Goal: Transaction & Acquisition: Purchase product/service

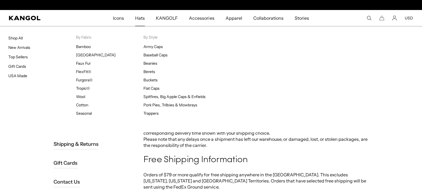
scroll to position [0, 114]
click at [143, 18] on span "Hats" at bounding box center [140, 18] width 10 height 16
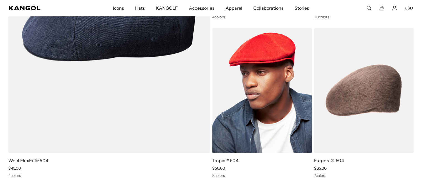
click at [275, 66] on img at bounding box center [262, 90] width 100 height 125
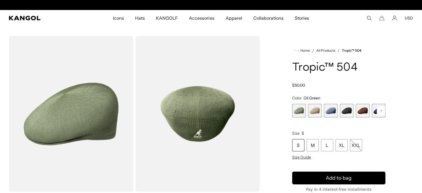
scroll to position [0, 114]
click at [381, 110] on rect at bounding box center [381, 111] width 8 height 8
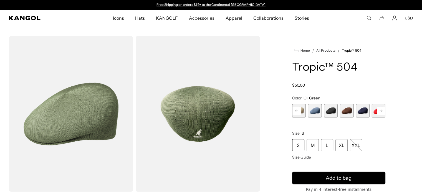
click at [381, 110] on rect at bounding box center [381, 111] width 8 height 8
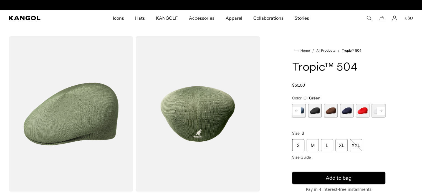
scroll to position [0, 114]
click at [316, 113] on span "4 of 9" at bounding box center [315, 111] width 14 height 14
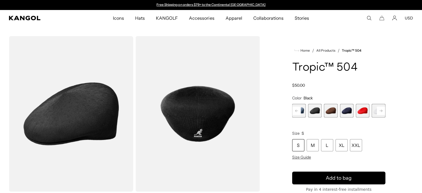
click at [328, 111] on span "5 of 9" at bounding box center [331, 111] width 14 height 14
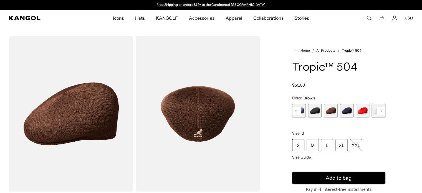
click at [345, 110] on span "6 of 9" at bounding box center [347, 111] width 14 height 14
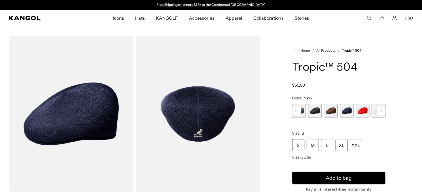
click at [360, 109] on span "7 of 9" at bounding box center [363, 111] width 14 height 14
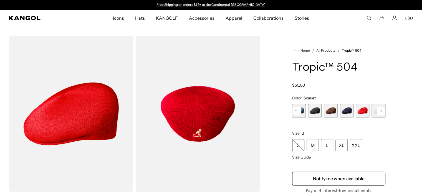
click at [380, 110] on rect at bounding box center [381, 111] width 8 height 8
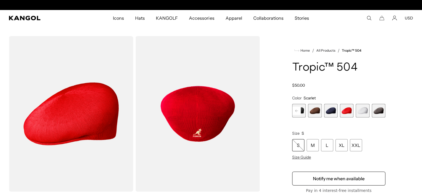
scroll to position [0, 114]
click at [363, 111] on span "8 of 9" at bounding box center [363, 111] width 14 height 14
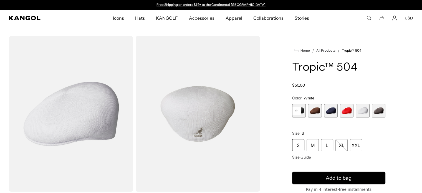
click at [379, 110] on span "9 of 9" at bounding box center [379, 111] width 14 height 14
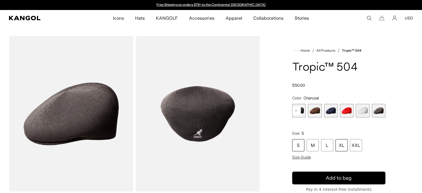
click at [342, 148] on div "XL" at bounding box center [341, 145] width 12 height 12
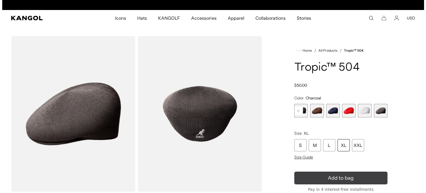
scroll to position [0, 114]
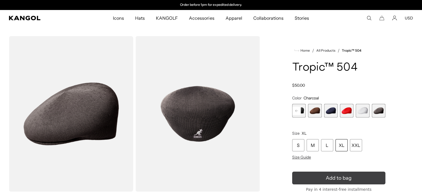
click at [341, 177] on icon "submit" at bounding box center [338, 177] width 9 height 9
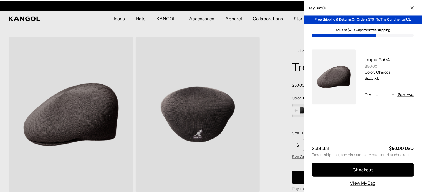
scroll to position [0, 0]
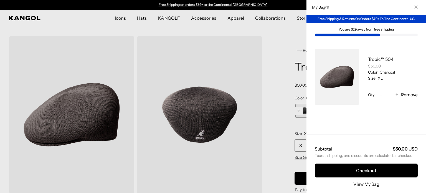
click at [409, 7] on button "Close" at bounding box center [416, 7] width 14 height 14
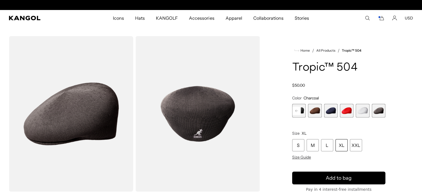
scroll to position [0, 114]
click at [297, 113] on rect at bounding box center [296, 111] width 8 height 8
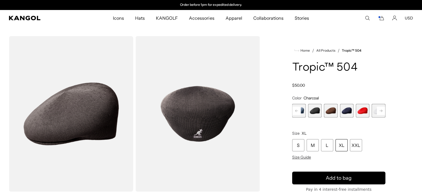
click at [295, 111] on rect at bounding box center [296, 111] width 8 height 8
click at [295, 112] on rect at bounding box center [296, 111] width 8 height 8
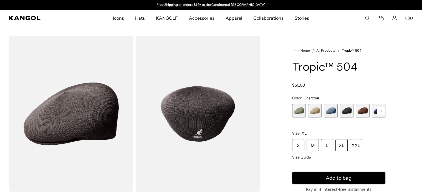
click at [295, 113] on span "1 of 9" at bounding box center [299, 111] width 14 height 14
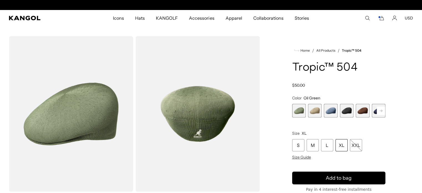
scroll to position [0, 114]
click at [315, 113] on span "2 of 9" at bounding box center [315, 111] width 14 height 14
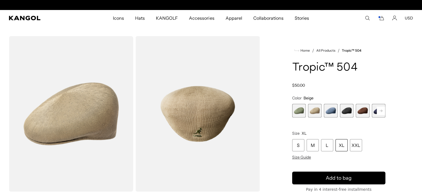
click at [340, 149] on div "XL" at bounding box center [341, 145] width 12 height 12
click at [343, 145] on div "XL" at bounding box center [341, 145] width 12 height 12
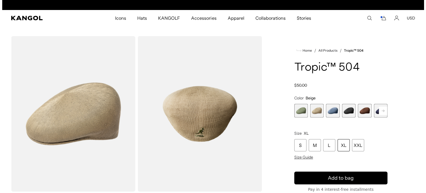
scroll to position [0, 114]
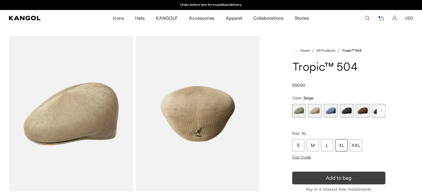
click at [343, 180] on icon "submit" at bounding box center [338, 177] width 11 height 11
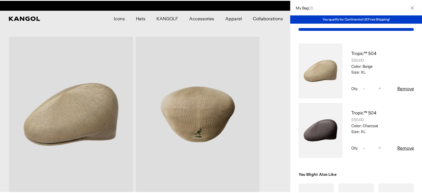
scroll to position [0, 0]
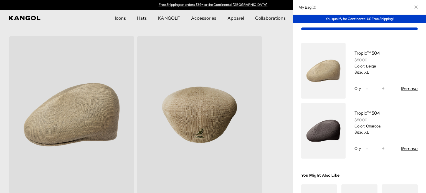
click at [414, 9] on button "Close" at bounding box center [416, 7] width 14 height 14
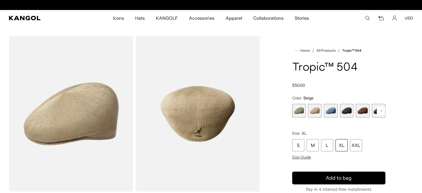
scroll to position [0, 114]
click at [383, 112] on rect at bounding box center [381, 111] width 8 height 8
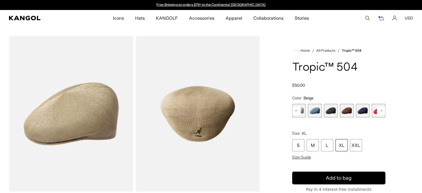
click at [331, 110] on span "4 of 9" at bounding box center [331, 111] width 14 height 14
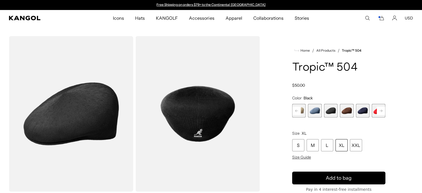
click at [363, 110] on span "6 of 9" at bounding box center [363, 111] width 14 height 14
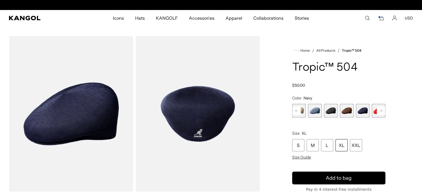
scroll to position [0, 114]
click at [382, 110] on icon at bounding box center [380, 110] width 3 height 2
click at [381, 111] on rect at bounding box center [381, 111] width 8 height 8
click at [381, 111] on span "9 of 9" at bounding box center [379, 111] width 14 height 14
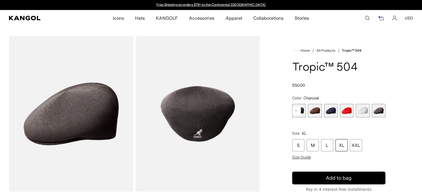
click at [294, 111] on rect at bounding box center [296, 111] width 8 height 8
click at [296, 110] on rect at bounding box center [296, 111] width 8 height 8
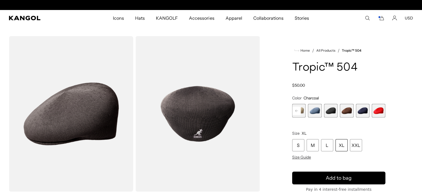
scroll to position [0, 114]
click at [295, 111] on rect at bounding box center [296, 111] width 8 height 8
click at [296, 110] on rect at bounding box center [296, 111] width 8 height 8
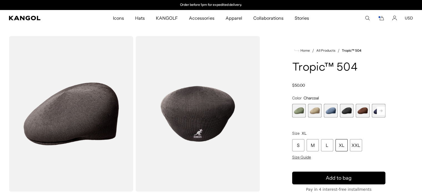
click at [295, 112] on span "1 of 9" at bounding box center [299, 111] width 14 height 14
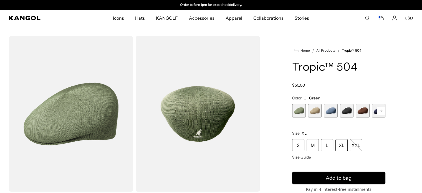
click at [298, 112] on span "1 of 9" at bounding box center [299, 111] width 14 height 14
click at [314, 113] on span "2 of 9" at bounding box center [315, 111] width 14 height 14
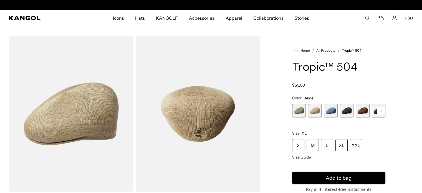
click at [328, 116] on span "3 of 9" at bounding box center [331, 111] width 14 height 14
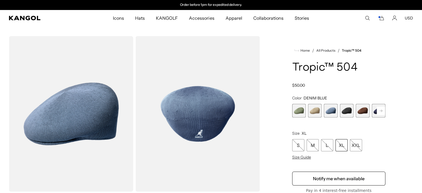
click at [346, 112] on span "4 of 9" at bounding box center [347, 111] width 14 height 14
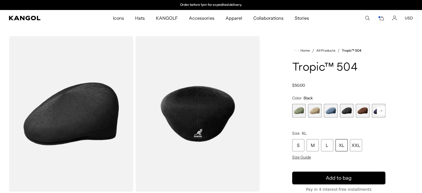
click at [362, 113] on span "5 of 9" at bounding box center [363, 111] width 14 height 14
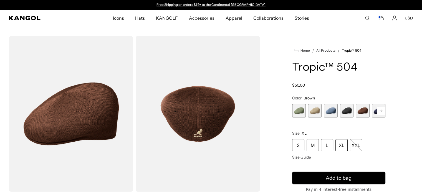
click at [384, 111] on rect at bounding box center [381, 111] width 8 height 8
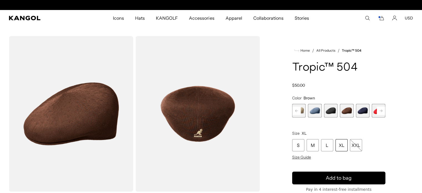
scroll to position [0, 114]
click at [364, 111] on span "6 of 9" at bounding box center [363, 111] width 14 height 14
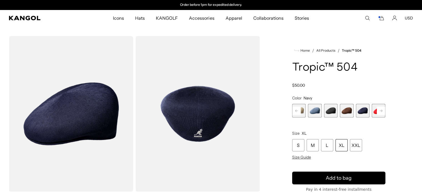
click at [380, 110] on rect at bounding box center [381, 111] width 8 height 8
click at [359, 112] on span "7 of 9" at bounding box center [363, 111] width 14 height 14
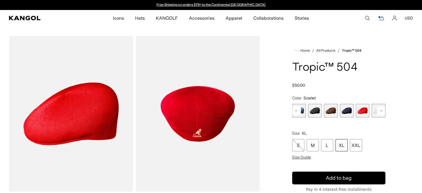
click at [381, 112] on icon at bounding box center [380, 110] width 3 height 2
click at [362, 110] on span "8 of 9" at bounding box center [363, 111] width 14 height 14
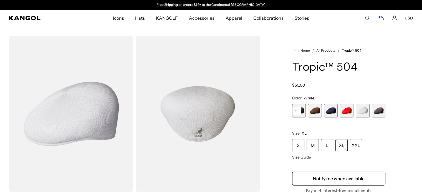
click at [383, 112] on span "9 of 9" at bounding box center [379, 111] width 14 height 14
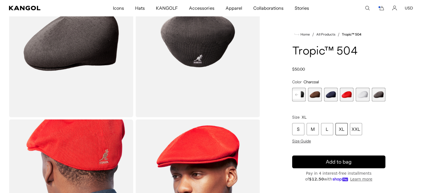
scroll to position [0, 114]
click at [332, 95] on span "6 of 9" at bounding box center [331, 95] width 14 height 14
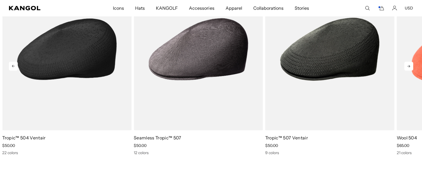
click at [75, 52] on img "1 of 5" at bounding box center [66, 49] width 129 height 162
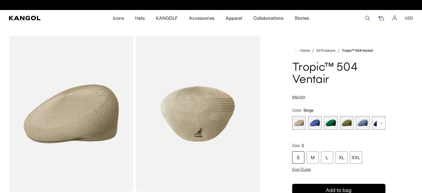
scroll to position [0, 114]
click at [300, 123] on span "1 of 22" at bounding box center [299, 123] width 14 height 14
click at [341, 157] on div "XL" at bounding box center [341, 157] width 12 height 12
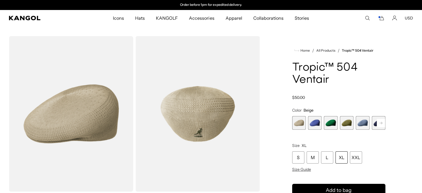
click at [341, 159] on div "XL" at bounding box center [341, 157] width 12 height 12
click at [340, 156] on div "XL" at bounding box center [341, 157] width 12 height 12
click at [338, 156] on div "XL" at bounding box center [341, 157] width 12 height 12
click at [343, 156] on div "XL" at bounding box center [341, 157] width 12 height 12
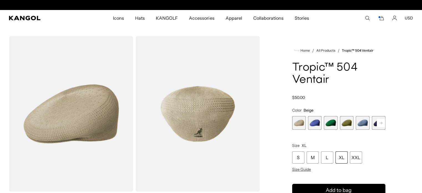
scroll to position [0, 114]
click at [342, 158] on div "XL" at bounding box center [341, 157] width 12 height 12
click at [348, 123] on span "4 of 22" at bounding box center [347, 123] width 14 height 14
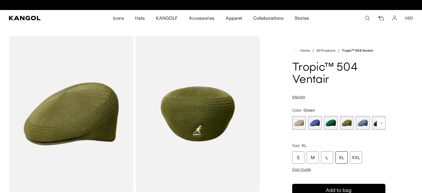
scroll to position [0, 114]
click at [363, 123] on span "5 of 22" at bounding box center [363, 123] width 14 height 14
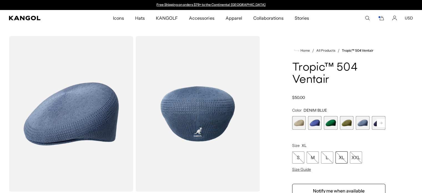
click at [375, 123] on span "6 of 22" at bounding box center [379, 123] width 14 height 14
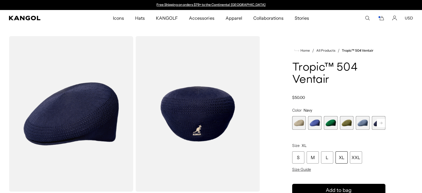
click at [379, 122] on rect at bounding box center [381, 123] width 8 height 8
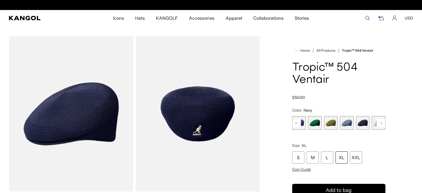
scroll to position [0, 114]
click at [364, 123] on span "6 of 22" at bounding box center [363, 123] width 14 height 14
click at [382, 120] on rect at bounding box center [381, 123] width 8 height 8
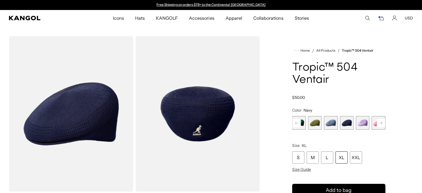
click at [382, 122] on rect at bounding box center [381, 123] width 8 height 8
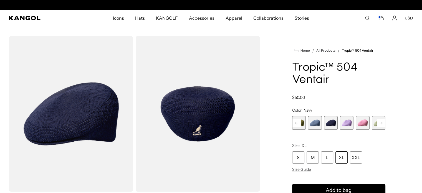
click at [382, 122] on rect at bounding box center [381, 123] width 8 height 8
click at [363, 123] on span "10 of 22" at bounding box center [363, 123] width 14 height 14
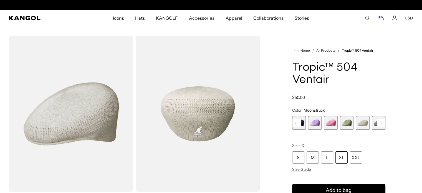
scroll to position [0, 114]
click at [381, 124] on icon at bounding box center [380, 122] width 3 height 2
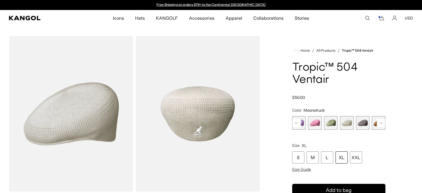
click at [381, 124] on icon at bounding box center [380, 122] width 3 height 2
click at [347, 122] on span "11 of 22" at bounding box center [347, 123] width 14 height 14
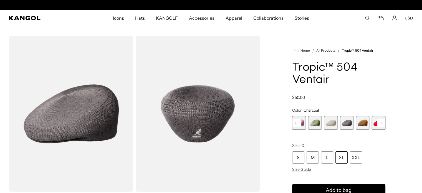
scroll to position [0, 114]
click at [341, 154] on div "XL" at bounding box center [341, 157] width 12 height 12
click at [342, 158] on div "XL" at bounding box center [341, 157] width 12 height 12
click at [379, 122] on rect at bounding box center [381, 123] width 8 height 8
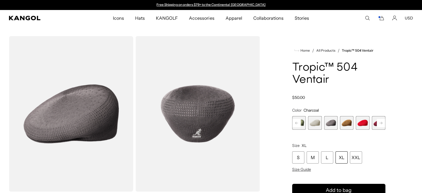
click at [379, 122] on rect at bounding box center [381, 123] width 8 height 8
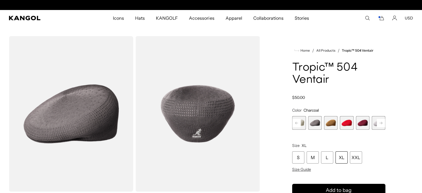
scroll to position [0, 114]
click at [379, 122] on rect at bounding box center [381, 123] width 8 height 8
click at [363, 122] on span "15 of 22" at bounding box center [363, 123] width 14 height 14
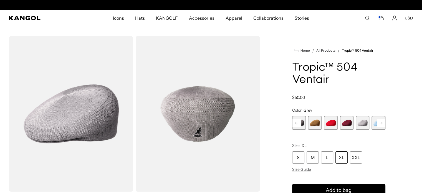
click at [341, 157] on div "XL" at bounding box center [341, 157] width 12 height 12
click at [298, 121] on rect at bounding box center [296, 123] width 8 height 8
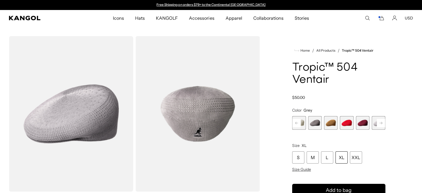
click at [298, 121] on rect at bounding box center [296, 123] width 8 height 8
click at [382, 121] on rect at bounding box center [381, 123] width 8 height 8
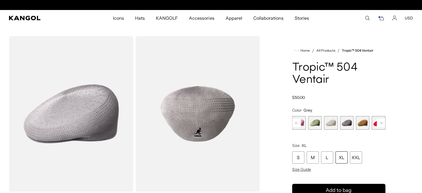
scroll to position [0, 114]
click at [347, 124] on span "11 of 22" at bounding box center [347, 123] width 14 height 14
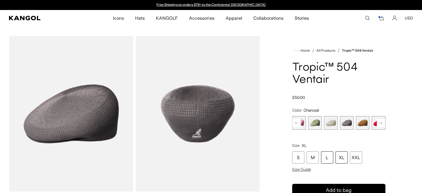
click at [327, 157] on div "L" at bounding box center [327, 157] width 12 height 12
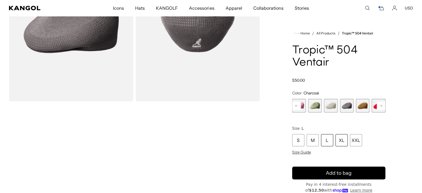
scroll to position [0, 114]
click at [342, 138] on div "XL" at bounding box center [341, 140] width 12 height 12
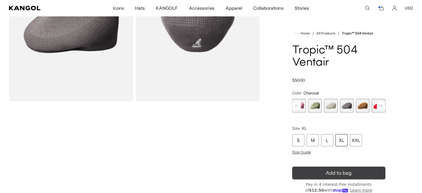
click at [332, 171] on span "Add to bag" at bounding box center [339, 172] width 26 height 7
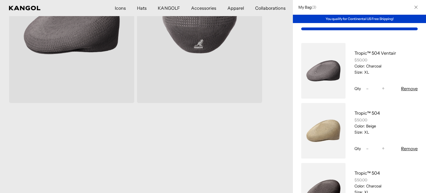
scroll to position [0, 114]
drag, startPoint x: 422, startPoint y: 111, endPoint x: 421, endPoint y: 75, distance: 35.8
click at [303, 7] on h2 "My Bag ( 3 )" at bounding box center [306, 7] width 21 height 5
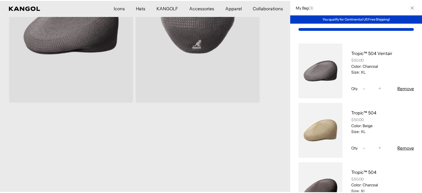
scroll to position [0, 0]
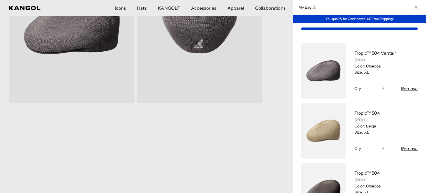
click at [414, 7] on icon "Close" at bounding box center [415, 7] width 3 height 3
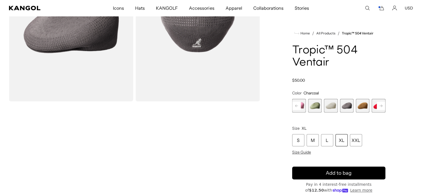
scroll to position [0, 114]
click at [347, 105] on span "11 of 22" at bounding box center [347, 106] width 14 height 14
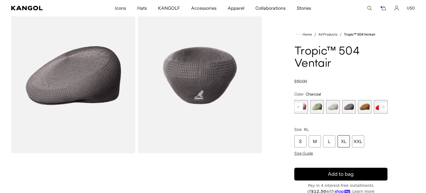
scroll to position [39, 0]
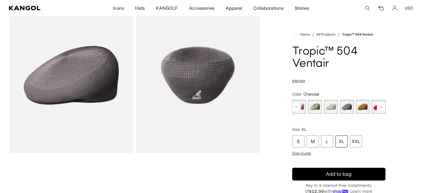
click at [77, 104] on img "Gallery Viewer" at bounding box center [71, 75] width 124 height 155
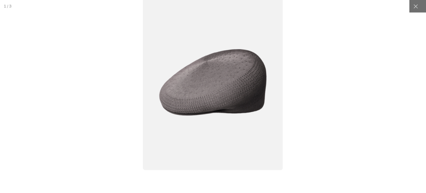
scroll to position [0, 0]
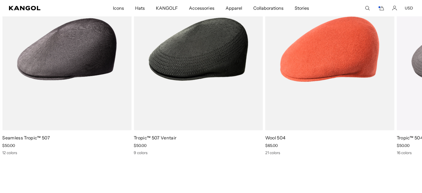
scroll to position [0, 114]
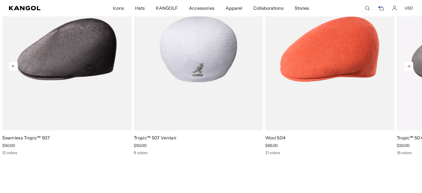
click at [209, 68] on img "2 of 5" at bounding box center [198, 49] width 129 height 162
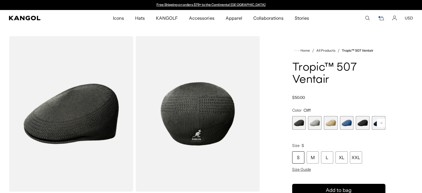
click at [378, 122] on rect at bounding box center [381, 123] width 8 height 8
click at [382, 121] on rect at bounding box center [381, 123] width 8 height 8
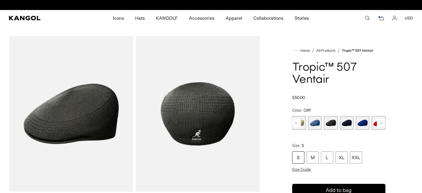
scroll to position [0, 114]
click at [383, 124] on rect at bounding box center [381, 123] width 8 height 8
click at [381, 124] on span "9 of 9" at bounding box center [379, 123] width 14 height 14
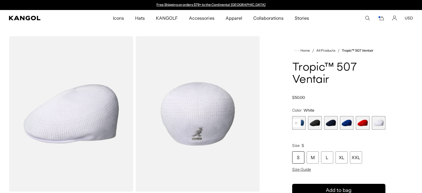
click at [313, 125] on span "5 of 9" at bounding box center [315, 123] width 14 height 14
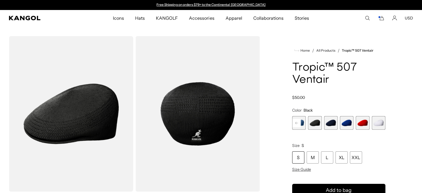
click at [295, 124] on rect at bounding box center [296, 123] width 8 height 8
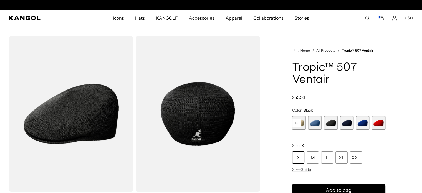
scroll to position [0, 114]
click at [292, 123] on rect at bounding box center [296, 123] width 8 height 8
click at [293, 120] on rect at bounding box center [296, 123] width 8 height 8
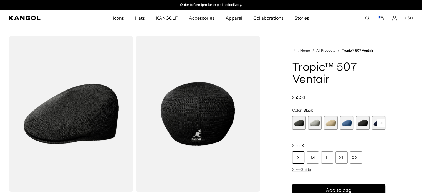
click at [316, 125] on span "2 of 9" at bounding box center [315, 123] width 14 height 14
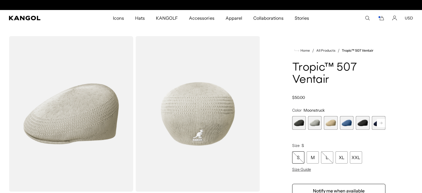
scroll to position [0, 114]
click at [384, 124] on rect at bounding box center [381, 123] width 8 height 8
click at [382, 125] on rect at bounding box center [381, 123] width 8 height 8
click at [382, 124] on rect at bounding box center [381, 123] width 8 height 8
click at [381, 125] on rect at bounding box center [381, 123] width 8 height 8
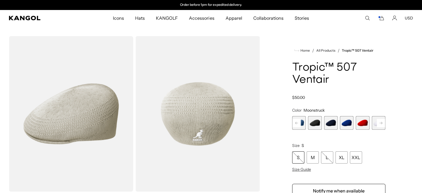
click at [379, 125] on span "9 of 9" at bounding box center [379, 123] width 14 height 14
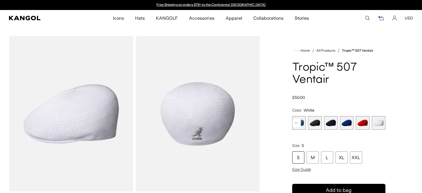
click at [140, 19] on span "Hats" at bounding box center [140, 18] width 10 height 16
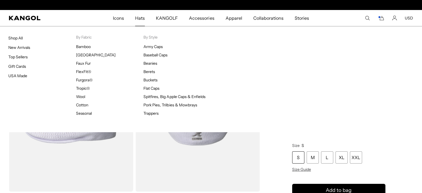
scroll to position [0, 114]
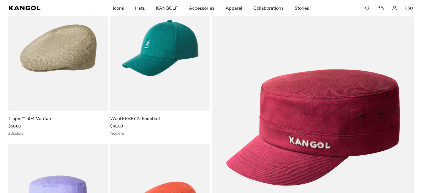
scroll to position [0, 114]
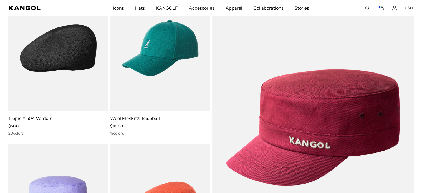
click at [61, 86] on img at bounding box center [58, 48] width 100 height 125
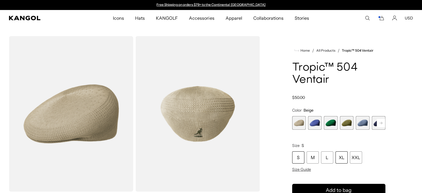
click at [344, 163] on div "XL" at bounding box center [341, 157] width 12 height 12
click at [340, 155] on div "XL" at bounding box center [341, 157] width 12 height 12
click at [298, 122] on span "1 of 22" at bounding box center [299, 123] width 14 height 14
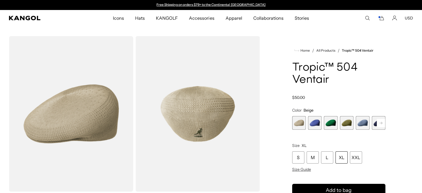
click at [343, 160] on div "XL" at bounding box center [341, 157] width 12 height 12
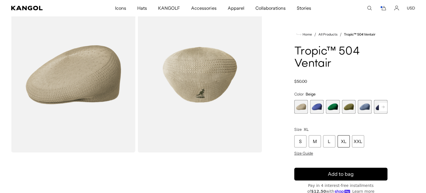
scroll to position [0, 114]
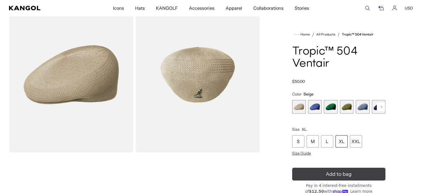
click at [340, 175] on icon "submit" at bounding box center [338, 173] width 9 height 9
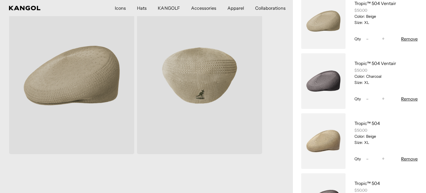
scroll to position [0, 0]
click at [407, 159] on button "Remove" at bounding box center [409, 158] width 17 height 7
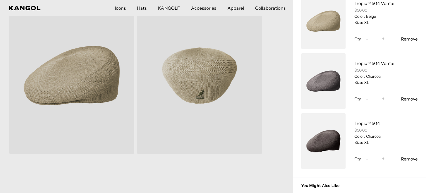
click at [410, 161] on button "Remove" at bounding box center [409, 158] width 17 height 7
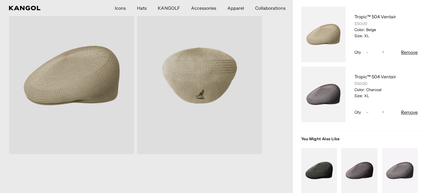
click at [272, 56] on div at bounding box center [213, 96] width 426 height 193
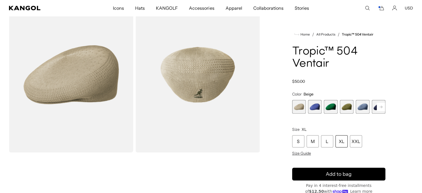
scroll to position [0, 114]
click at [346, 107] on span "4 of 22" at bounding box center [347, 107] width 14 height 14
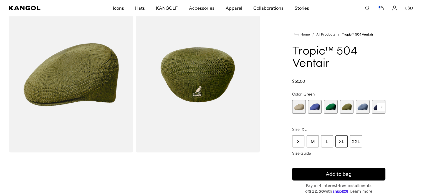
click at [364, 105] on span "5 of 22" at bounding box center [363, 107] width 14 height 14
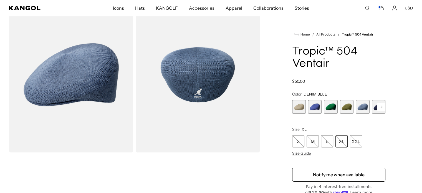
click at [383, 107] on rect at bounding box center [381, 107] width 8 height 8
click at [381, 106] on rect at bounding box center [381, 107] width 8 height 8
click at [382, 105] on rect at bounding box center [381, 107] width 8 height 8
click at [384, 107] on rect at bounding box center [381, 107] width 8 height 8
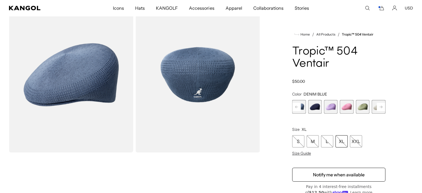
click at [383, 105] on rect at bounding box center [381, 107] width 8 height 8
click at [384, 106] on rect at bounding box center [381, 107] width 8 height 8
click at [364, 109] on span "11 of 22" at bounding box center [363, 107] width 14 height 14
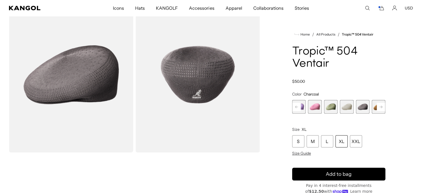
scroll to position [0, 114]
click at [380, 109] on rect at bounding box center [381, 107] width 8 height 8
click at [381, 107] on rect at bounding box center [381, 107] width 8 height 8
click at [378, 106] on rect at bounding box center [381, 107] width 8 height 8
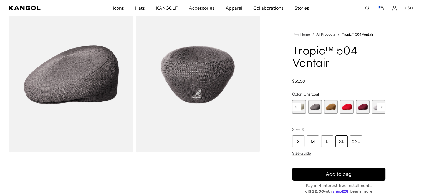
click at [382, 107] on rect at bounding box center [381, 107] width 8 height 8
click at [364, 108] on span "15 of 22" at bounding box center [363, 107] width 14 height 14
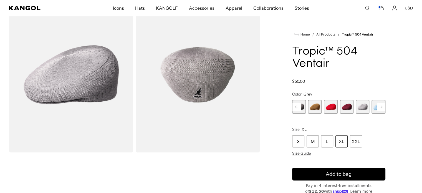
click at [341, 141] on div "XL" at bounding box center [341, 141] width 12 height 12
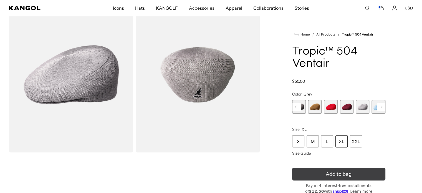
click at [340, 175] on icon "submit" at bounding box center [338, 173] width 9 height 9
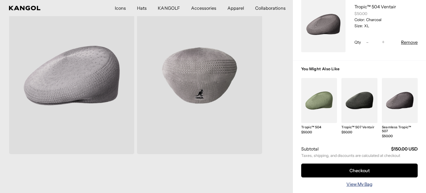
click at [359, 181] on link "View My Bag" at bounding box center [359, 184] width 26 height 7
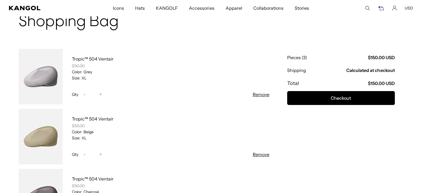
scroll to position [0, 114]
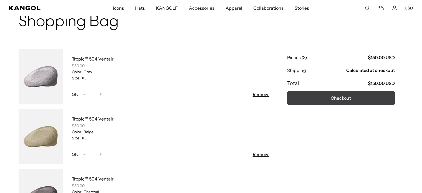
click at [349, 96] on button "Checkout" at bounding box center [341, 98] width 108 height 14
